Goal: Transaction & Acquisition: Download file/media

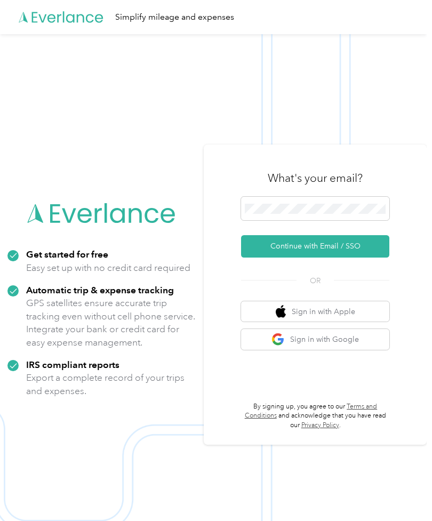
click at [353, 258] on button "Continue with Email / SSO" at bounding box center [315, 246] width 148 height 22
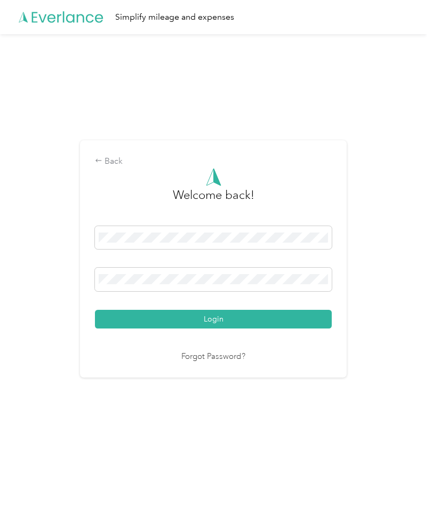
click at [382, 322] on div "Back Welcome back! Login Forgot Password?" at bounding box center [213, 263] width 427 height 459
click at [292, 328] on button "Login" at bounding box center [213, 319] width 237 height 19
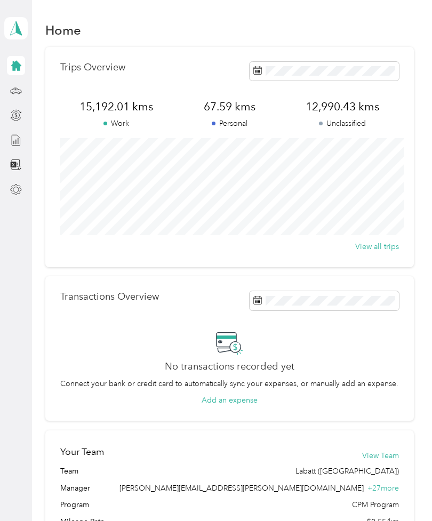
click at [20, 156] on div at bounding box center [16, 164] width 18 height 19
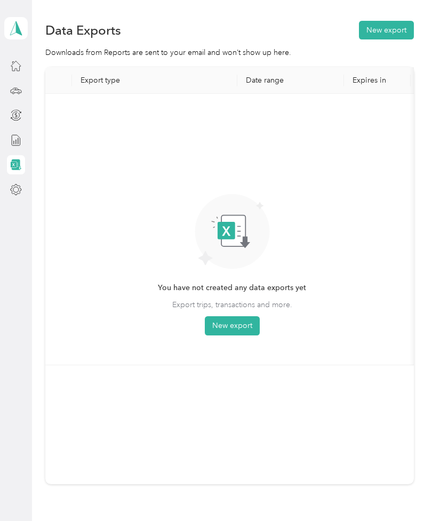
click at [13, 148] on div at bounding box center [16, 140] width 18 height 19
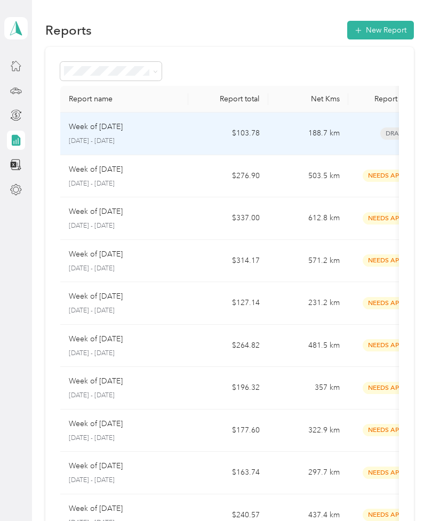
click at [310, 155] on td "188.7 km" at bounding box center [308, 134] width 80 height 43
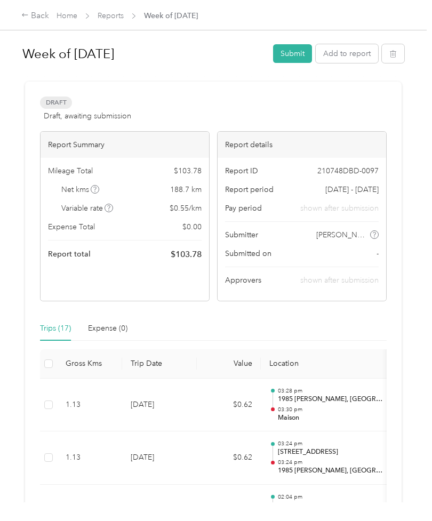
click at [299, 61] on button "Submit" at bounding box center [292, 53] width 39 height 19
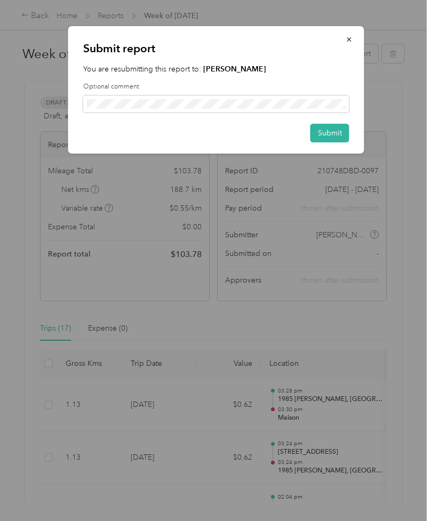
click at [338, 130] on button "Submit" at bounding box center [329, 133] width 39 height 19
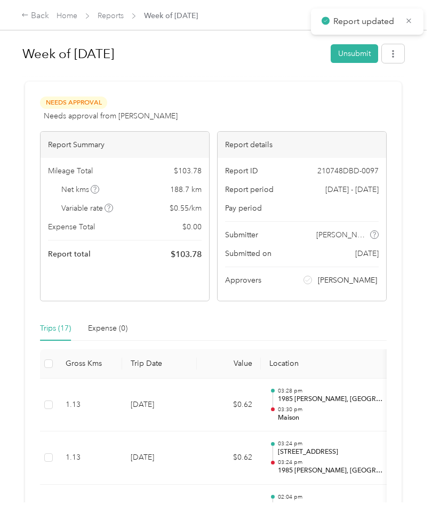
click at [390, 62] on button "button" at bounding box center [393, 53] width 22 height 19
click at [376, 98] on span "Download" at bounding box center [367, 92] width 35 height 11
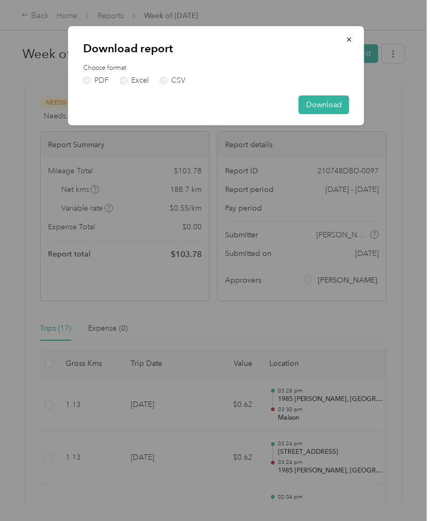
click at [94, 83] on label "PDF" at bounding box center [96, 80] width 26 height 7
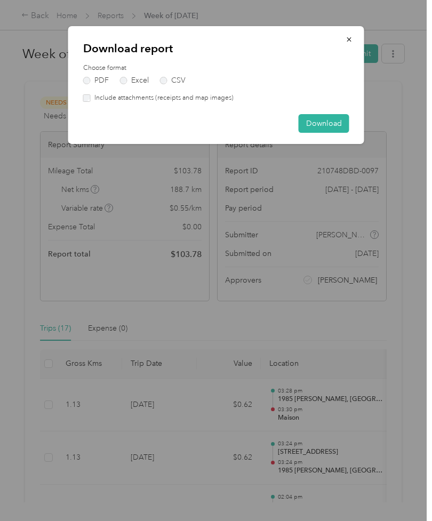
click at [334, 129] on button "Download" at bounding box center [324, 123] width 51 height 19
